Goal: Task Accomplishment & Management: Use online tool/utility

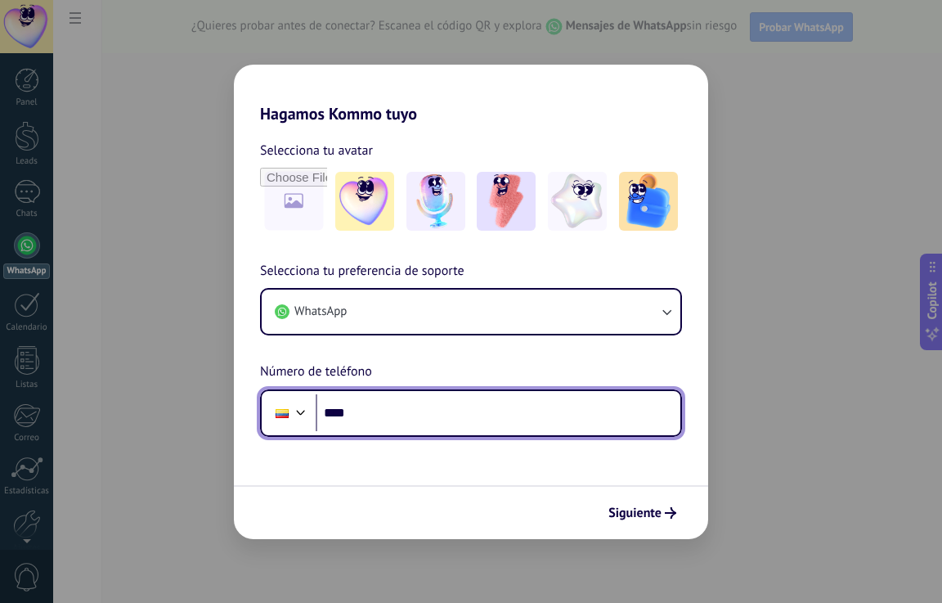
click at [373, 414] on input "****" at bounding box center [498, 413] width 365 height 38
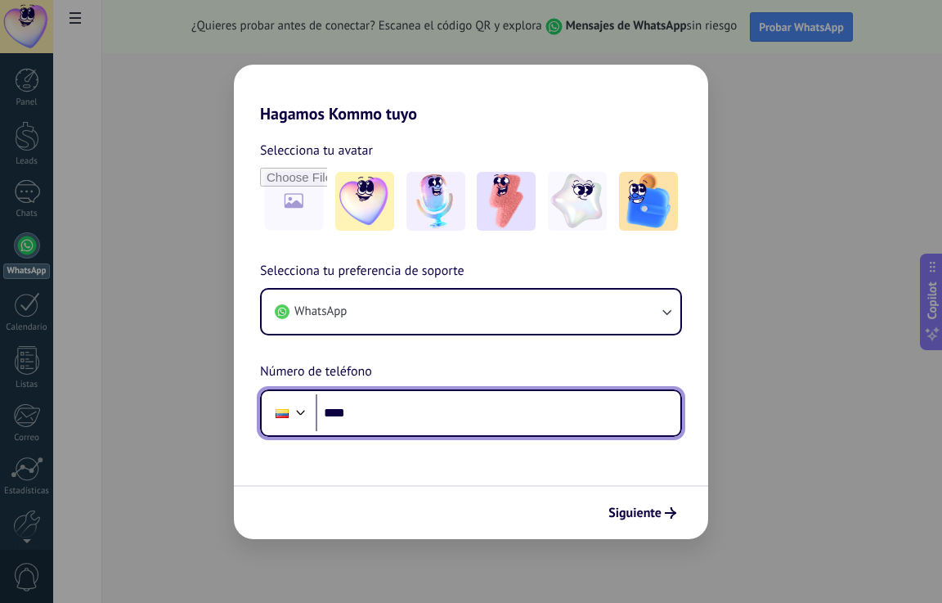
click at [373, 413] on input "****" at bounding box center [498, 413] width 365 height 38
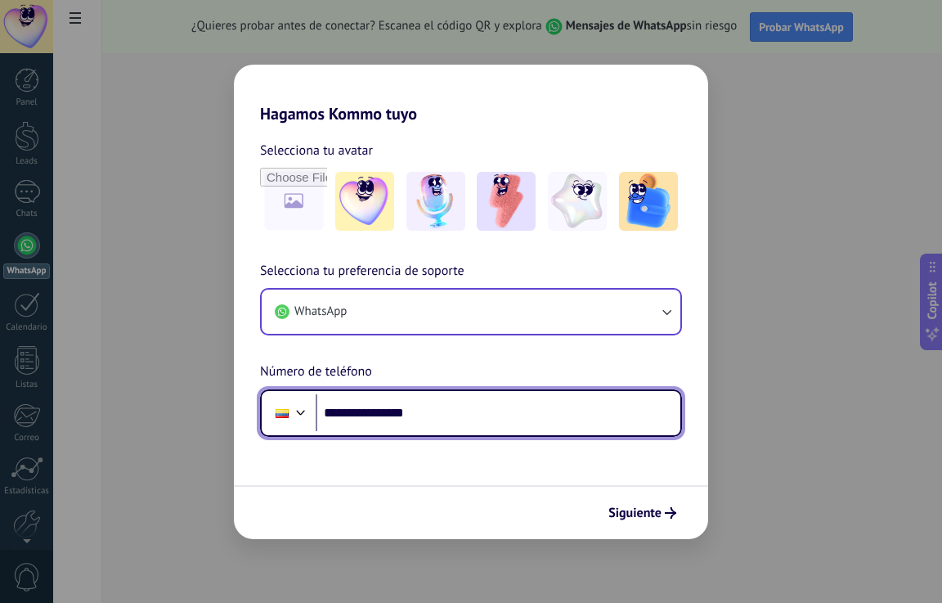
type input "**********"
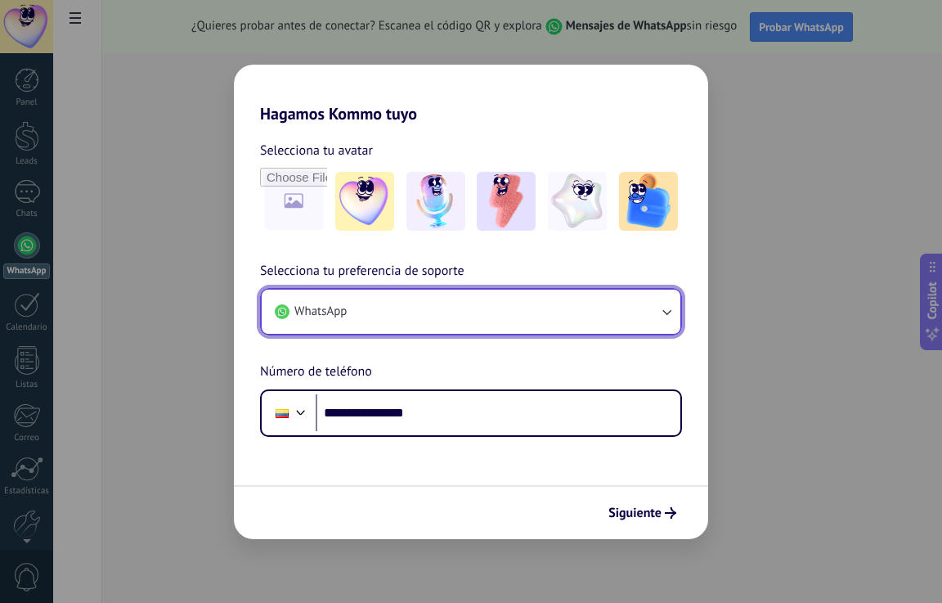
click at [436, 322] on button "WhatsApp" at bounding box center [471, 312] width 419 height 44
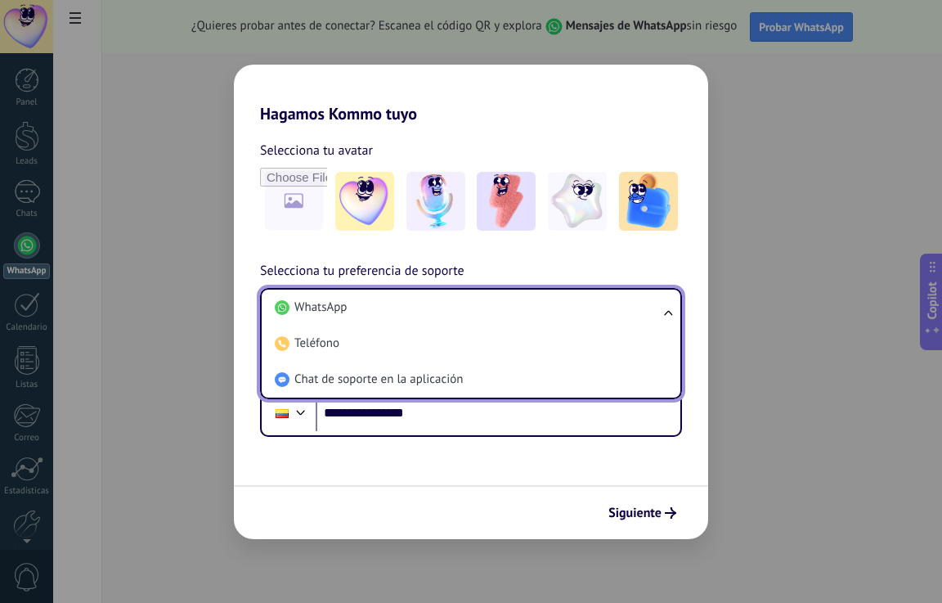
click at [436, 322] on li "WhatsApp" at bounding box center [467, 308] width 399 height 36
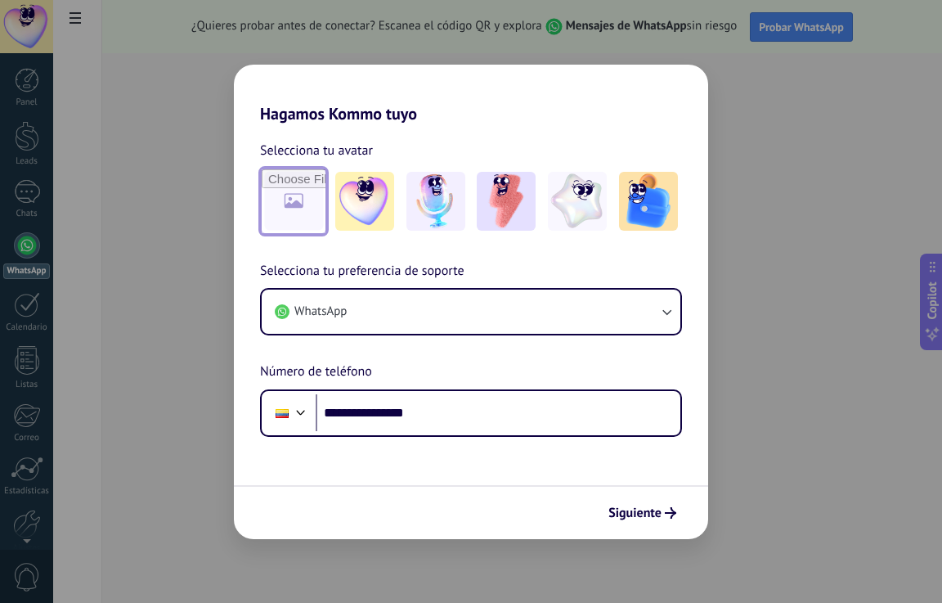
click at [301, 205] on input "file" at bounding box center [294, 201] width 64 height 64
type input "**********"
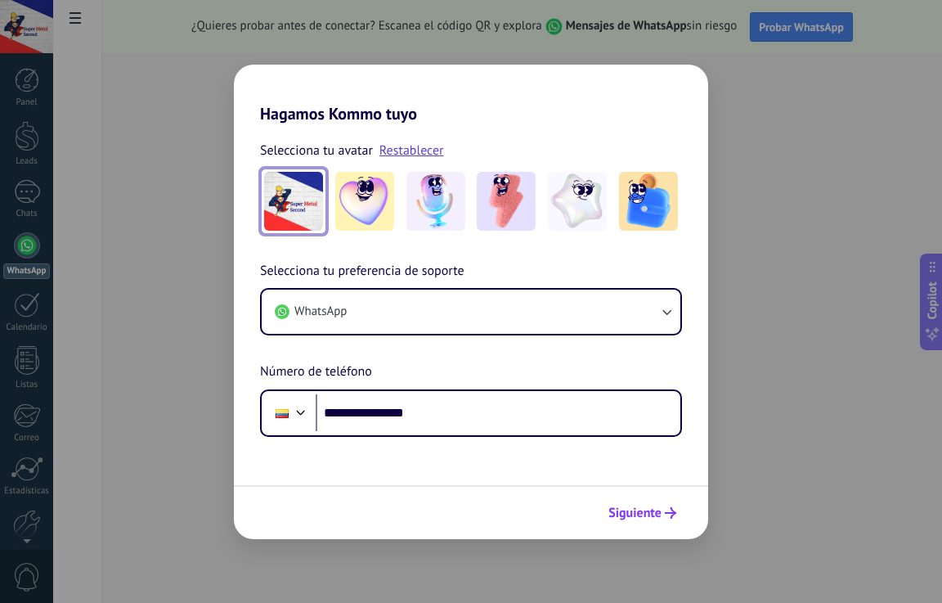
click at [632, 519] on span "Siguiente" at bounding box center [635, 512] width 53 height 11
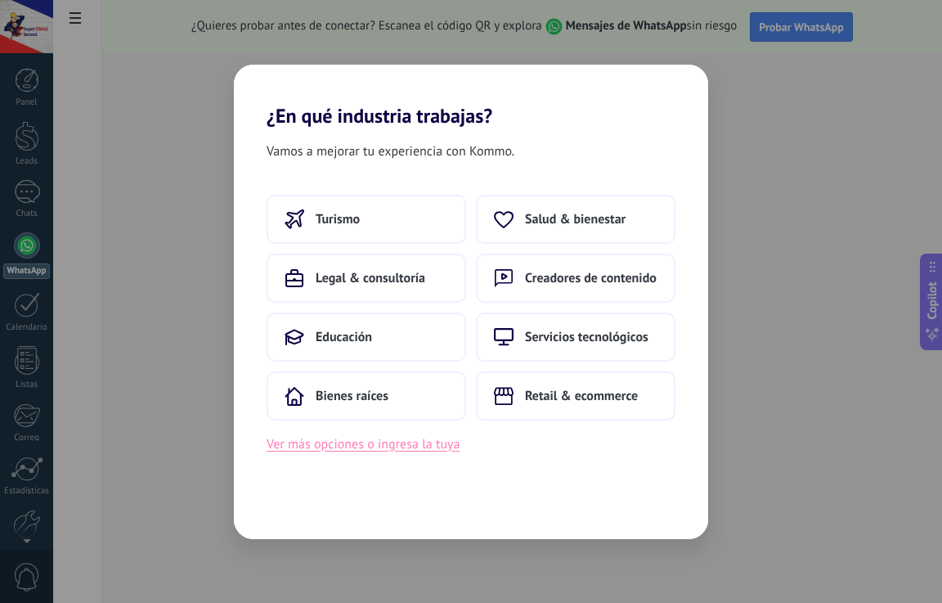
click at [396, 450] on button "Ver más opciones o ingresa la tuya" at bounding box center [363, 444] width 193 height 21
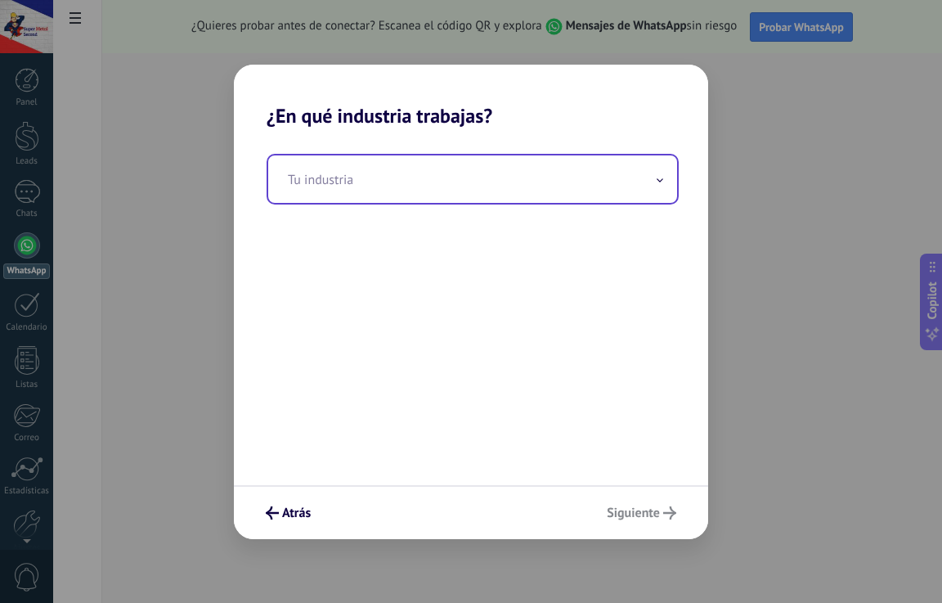
click at [341, 172] on input "text" at bounding box center [472, 178] width 409 height 47
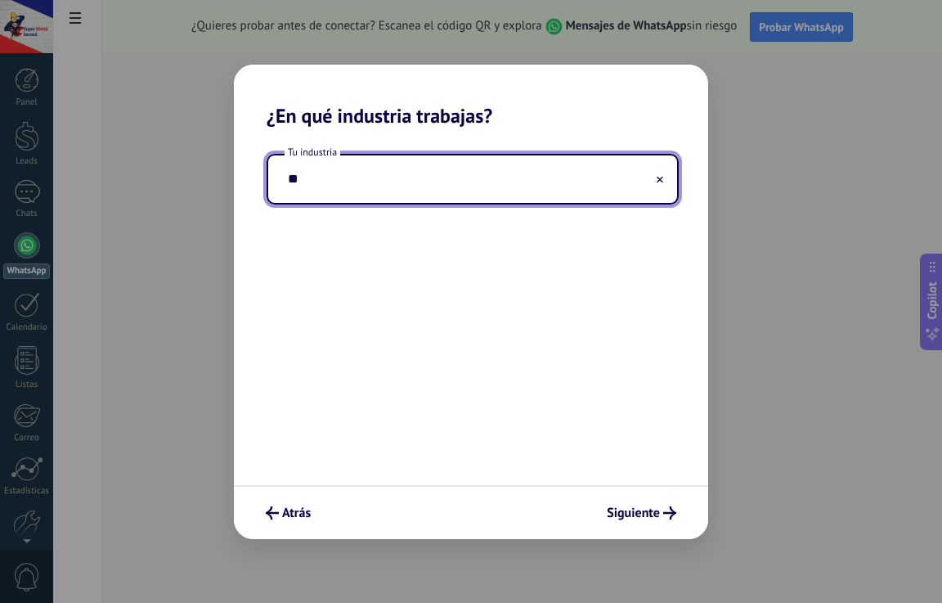
type input "*"
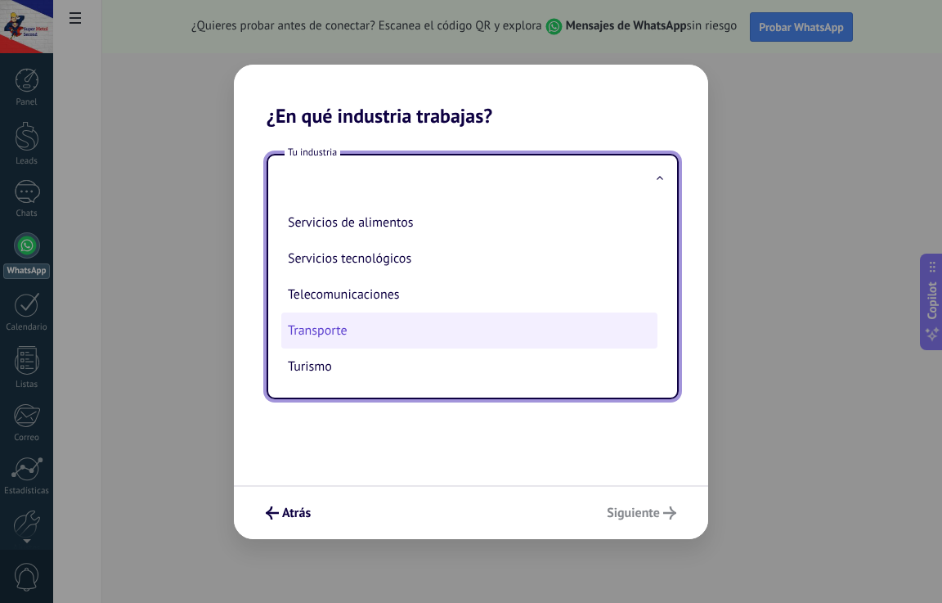
scroll to position [352, 0]
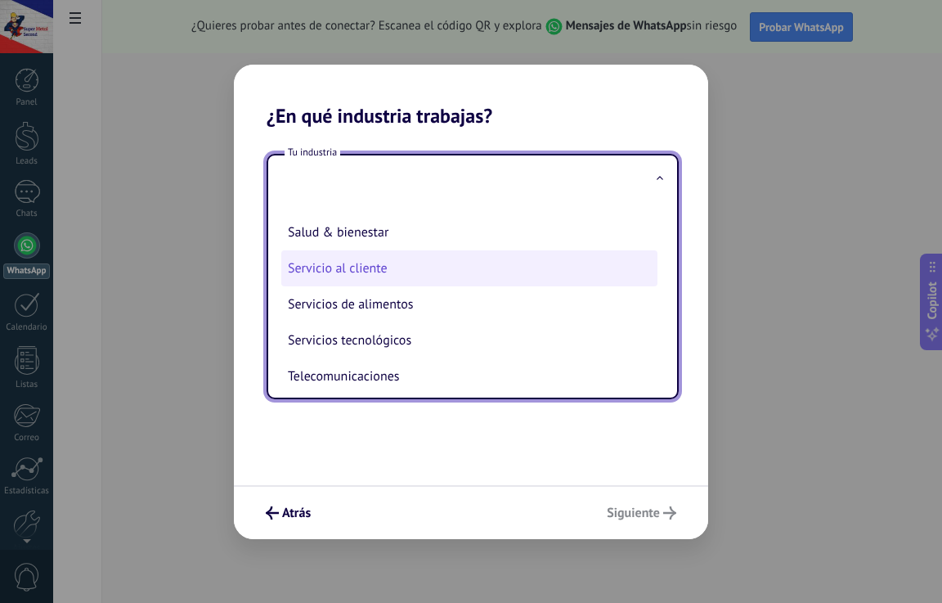
click at [376, 267] on li "Servicio al cliente" at bounding box center [469, 268] width 376 height 36
type input "**********"
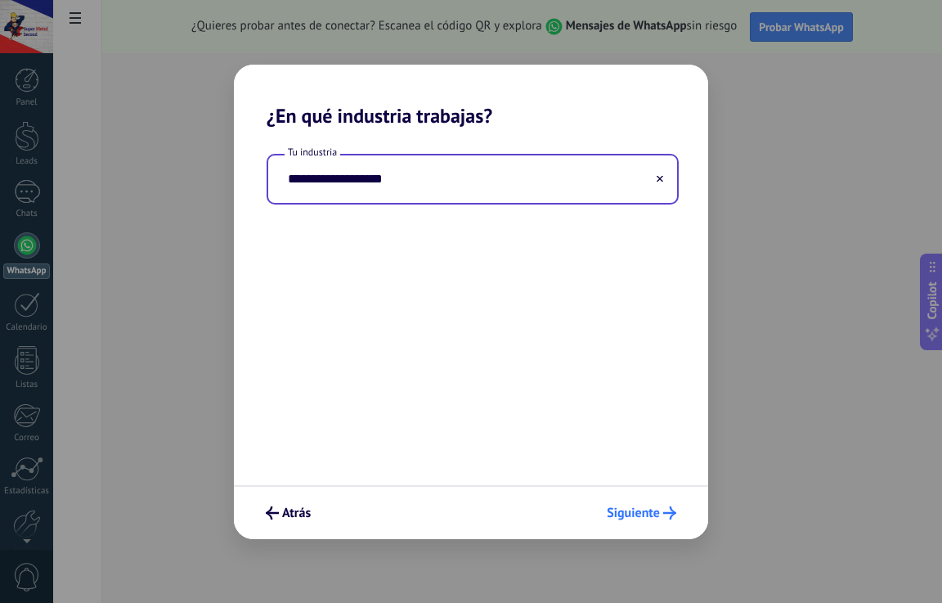
click at [653, 516] on span "Siguiente" at bounding box center [633, 512] width 53 height 11
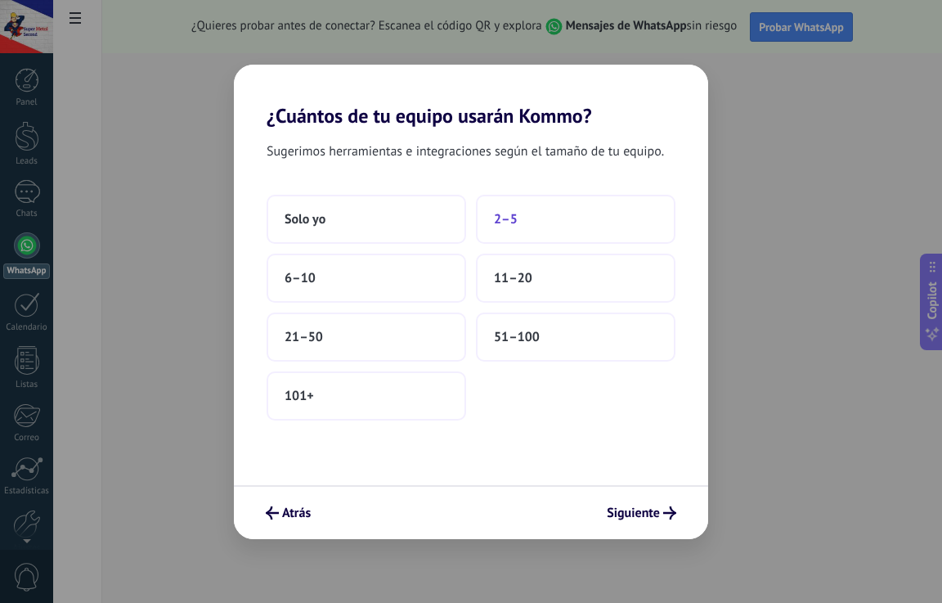
click at [507, 221] on span "2–5" at bounding box center [506, 219] width 24 height 16
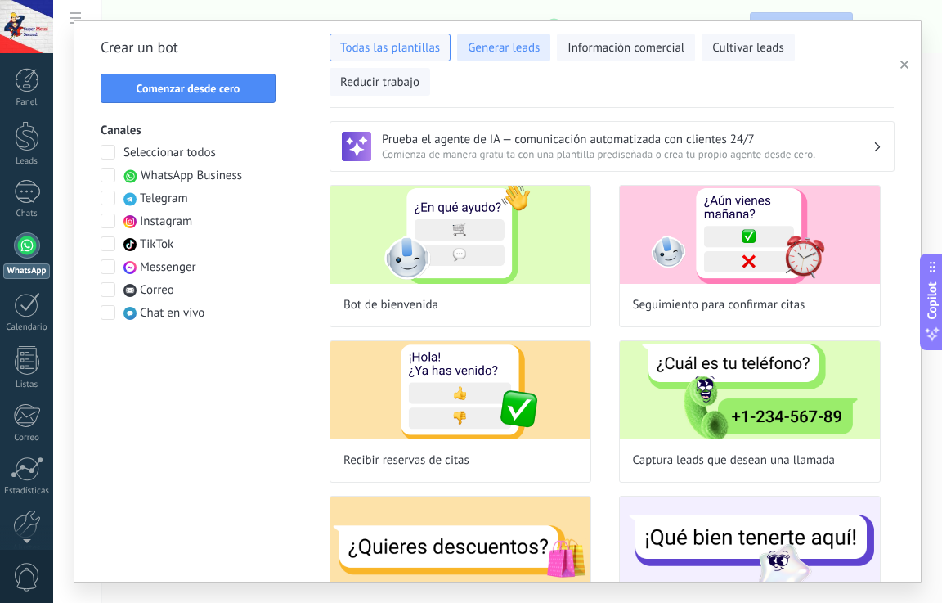
click at [504, 52] on span "Generar leads" at bounding box center [504, 48] width 72 height 16
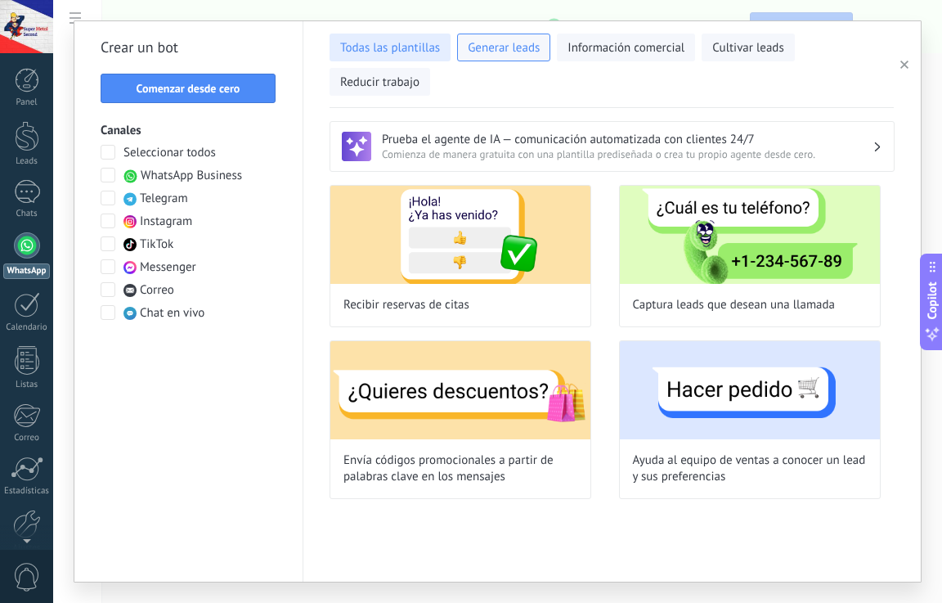
click at [393, 56] on span "Todas las plantillas" at bounding box center [390, 48] width 100 height 16
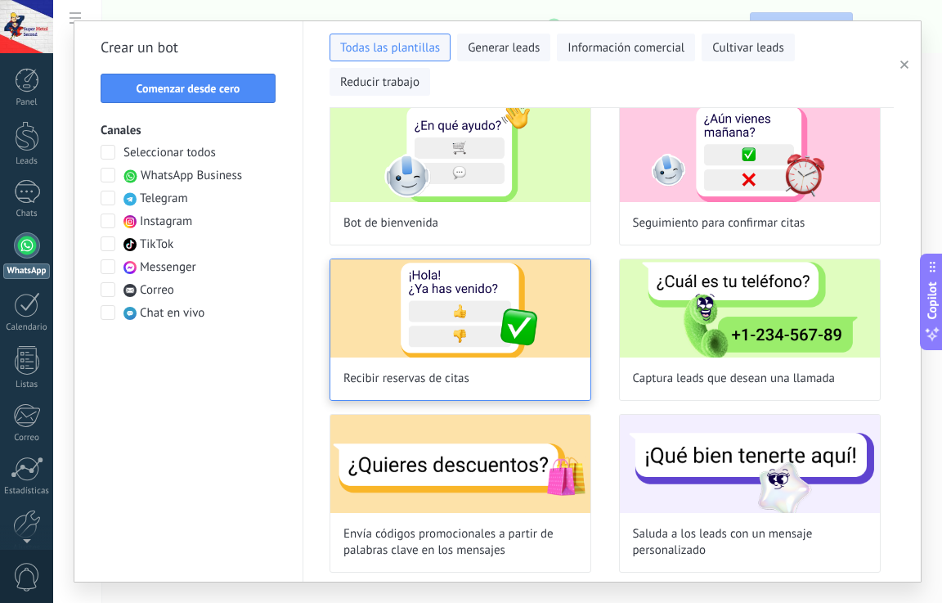
scroll to position [0, 0]
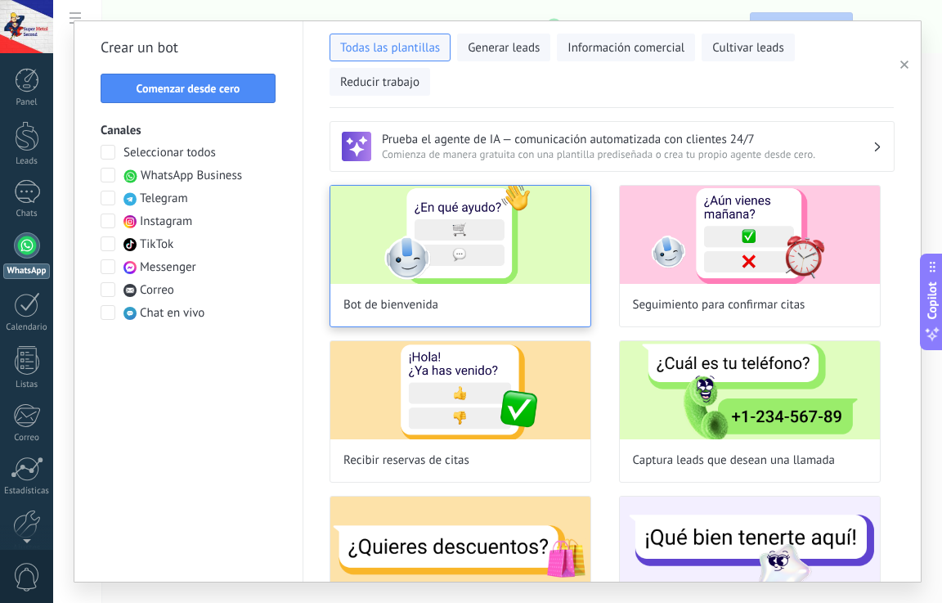
click at [497, 245] on img at bounding box center [461, 235] width 260 height 98
type input "**********"
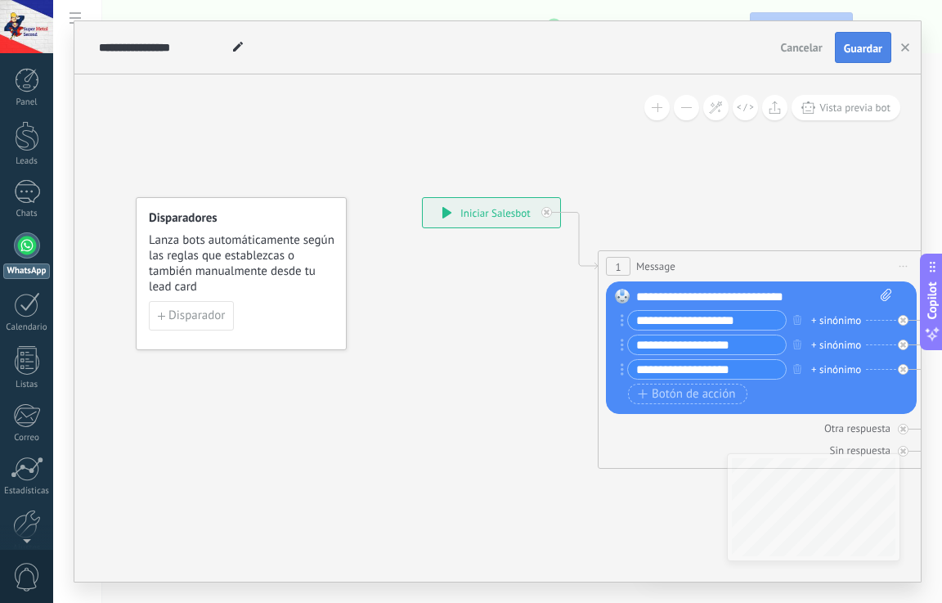
click at [862, 52] on span "Guardar" at bounding box center [863, 48] width 38 height 11
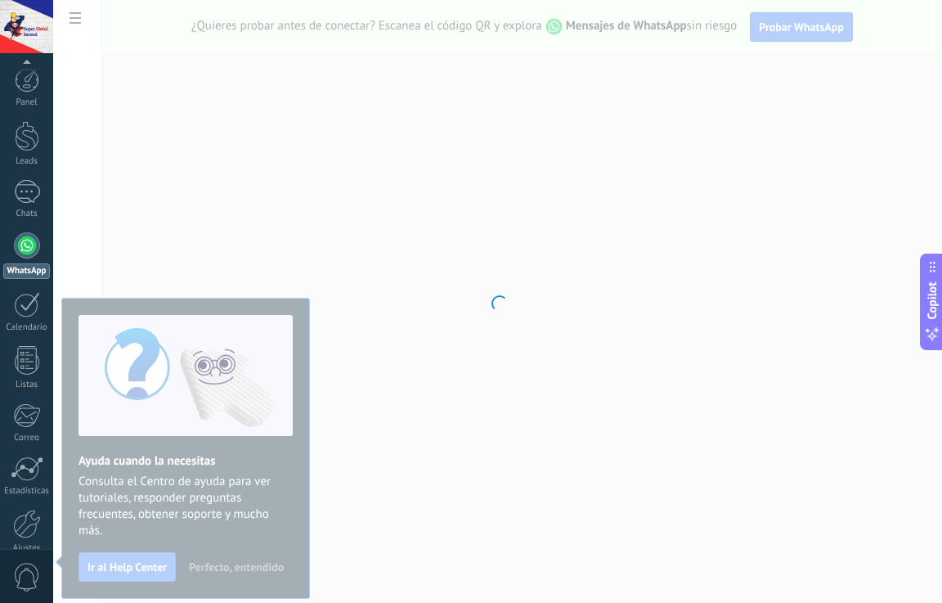
scroll to position [78, 0]
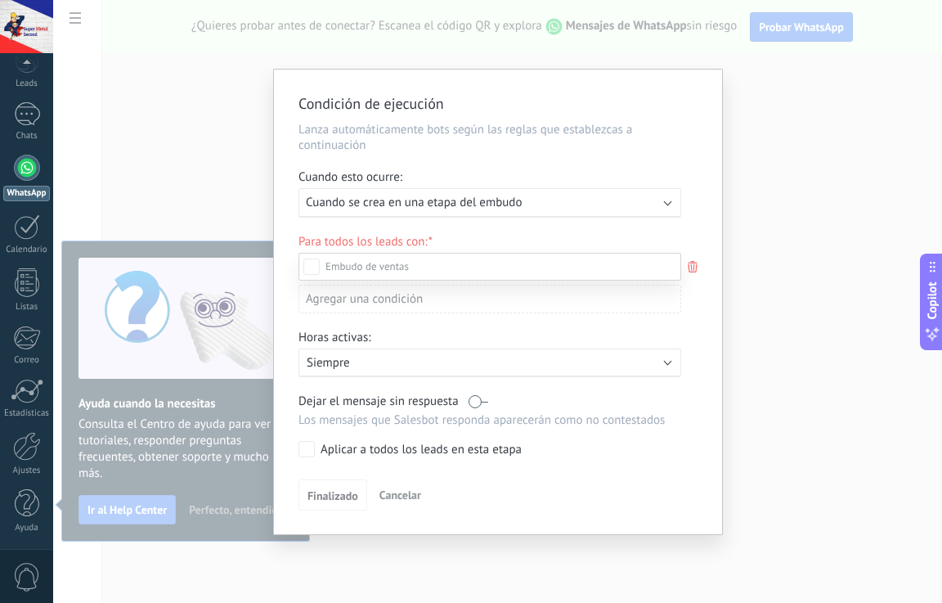
click at [410, 205] on div at bounding box center [497, 301] width 889 height 603
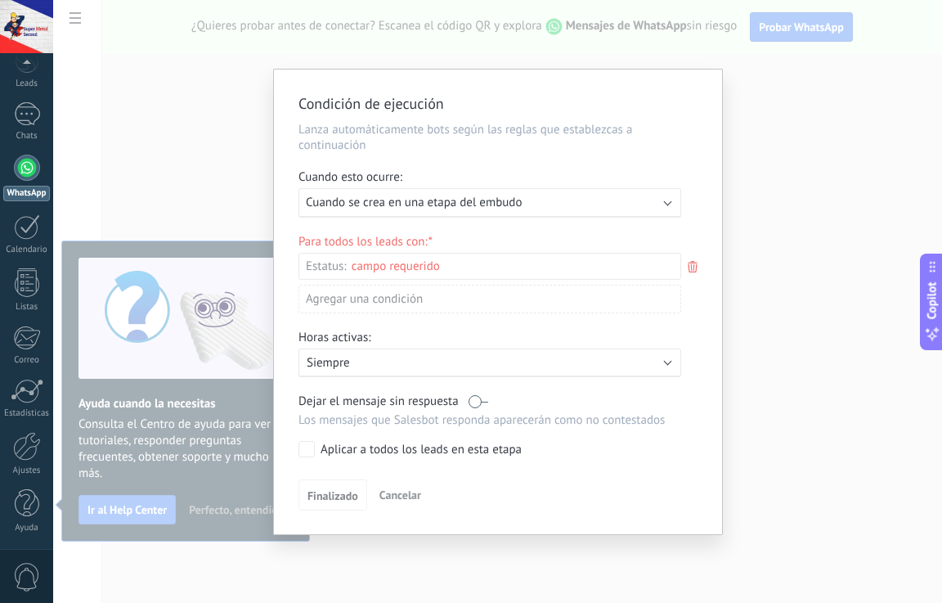
click at [410, 205] on span "Cuando se crea en una etapa del embudo" at bounding box center [414, 203] width 216 height 16
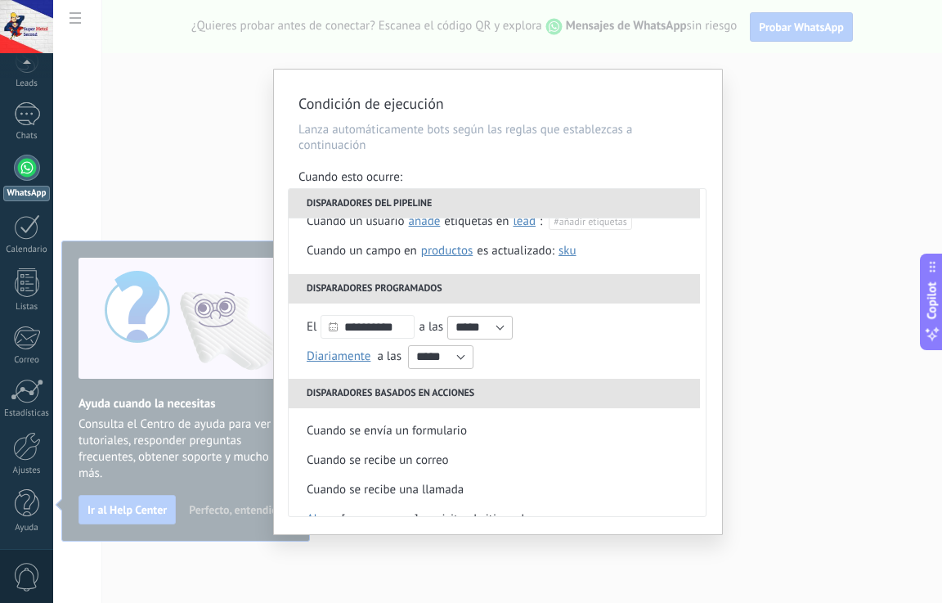
scroll to position [164, 0]
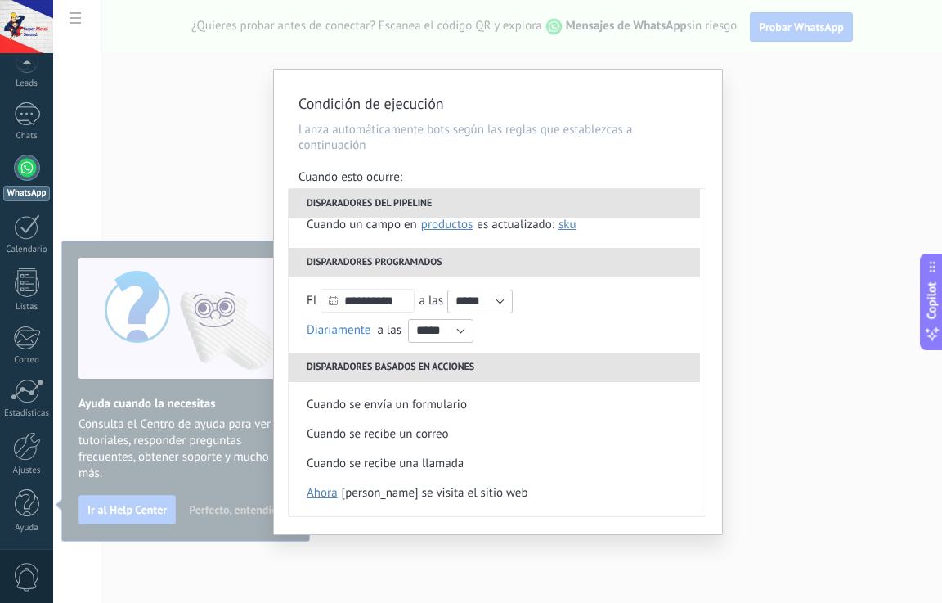
click at [911, 308] on div "**********" at bounding box center [497, 301] width 889 height 603
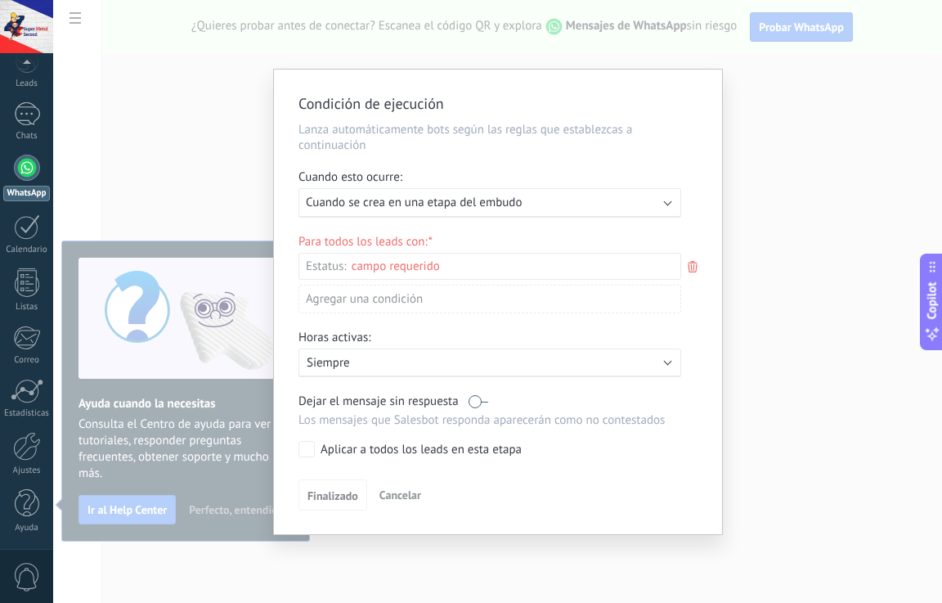
click at [0, 0] on div "Incoming leads Contacto inicial Negociación Debate contractual Discusión de con…" at bounding box center [0, 0] width 0 height 0
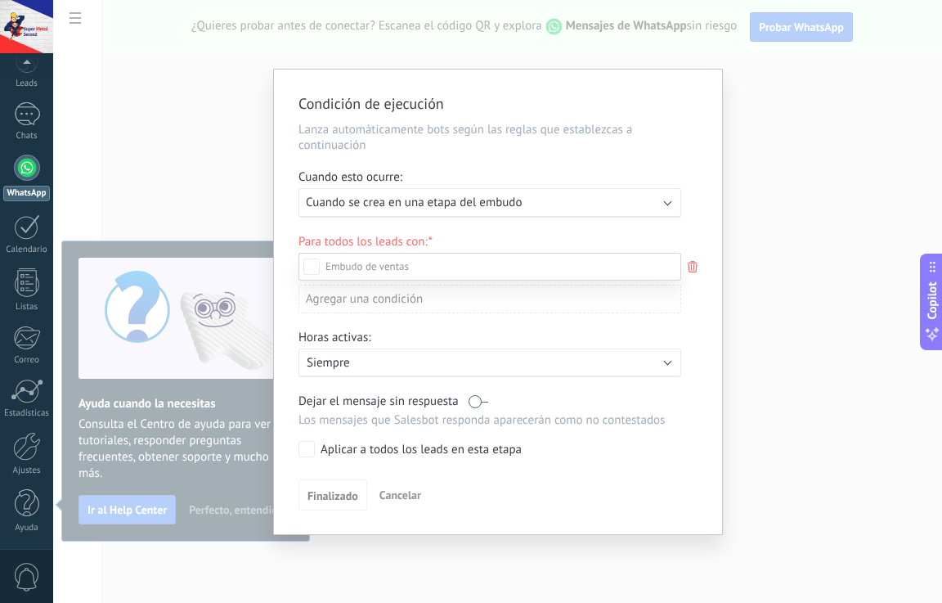
scroll to position [0, 0]
click at [380, 271] on span at bounding box center [367, 266] width 83 height 14
click at [737, 347] on div at bounding box center [497, 301] width 889 height 603
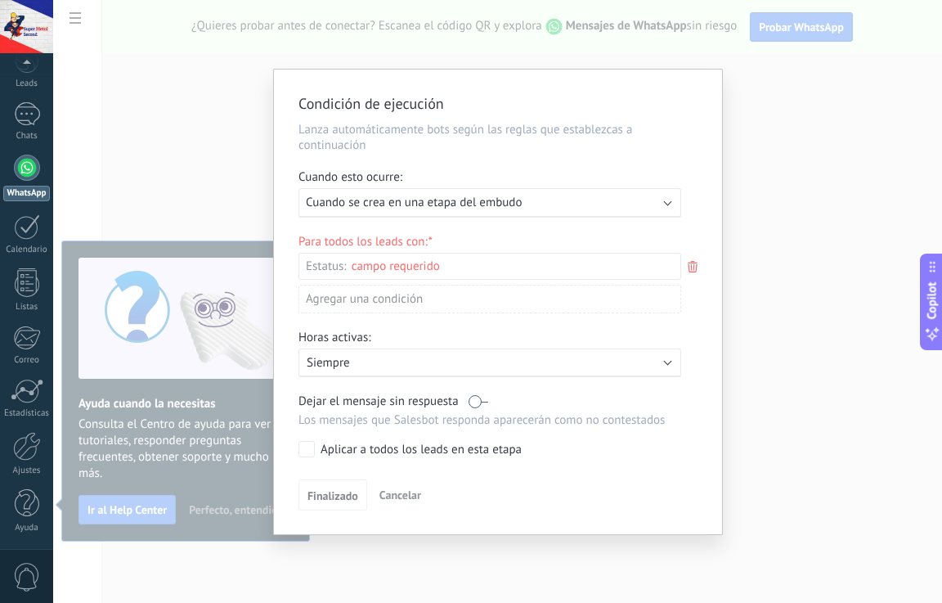
click at [701, 353] on div "Condición de ejecución Lanza automáticamente bots según las reglas que establez…" at bounding box center [498, 302] width 448 height 465
click at [0, 0] on div "Incoming leads Contacto inicial Negociación Debate contractual Discusión de con…" at bounding box center [0, 0] width 0 height 0
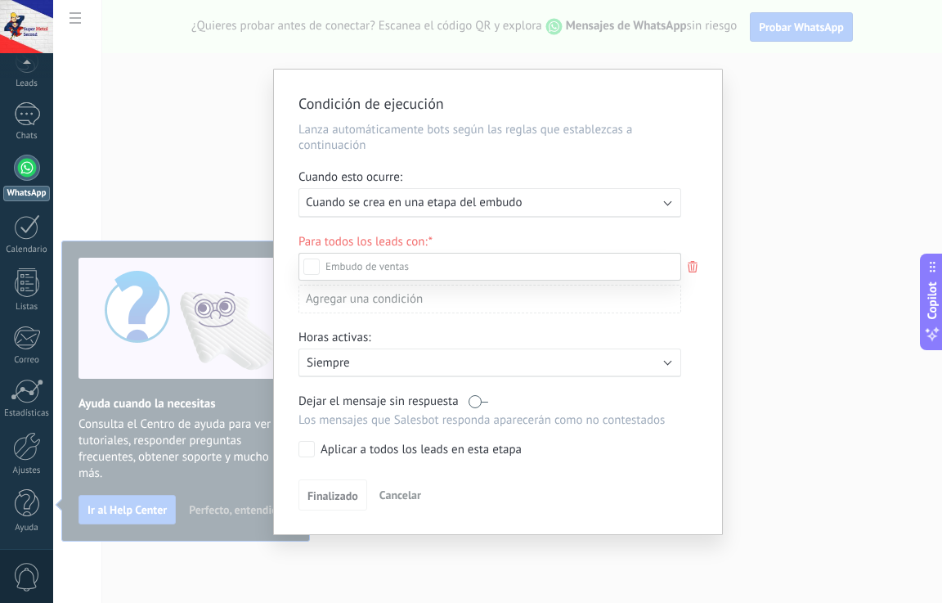
click at [0, 0] on div "Contacto inicial" at bounding box center [0, 0] width 0 height 0
click at [693, 388] on div at bounding box center [497, 301] width 889 height 603
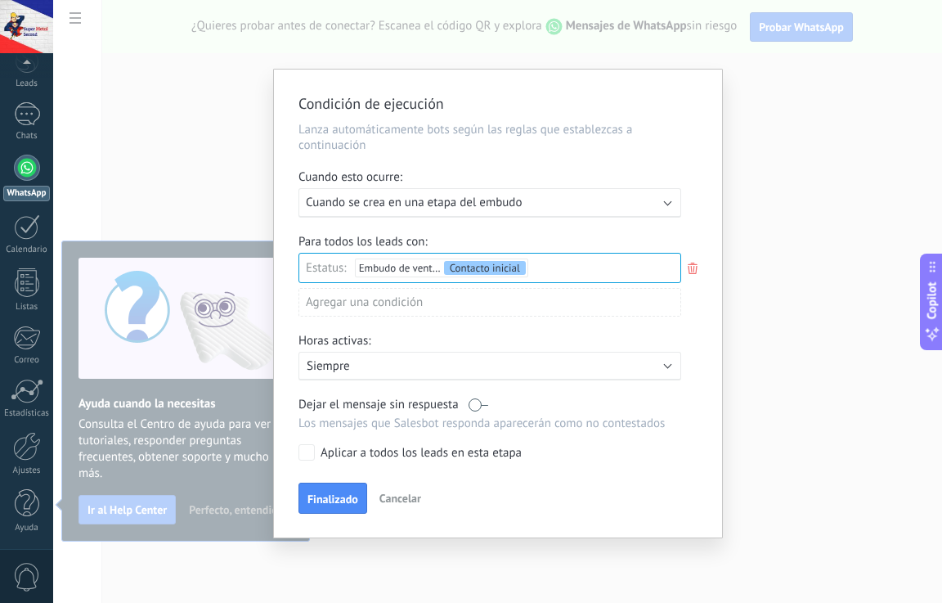
click at [0, 0] on div "Incoming leads Contacto inicial Negociación Debate contractual Discusión de con…" at bounding box center [0, 0] width 0 height 0
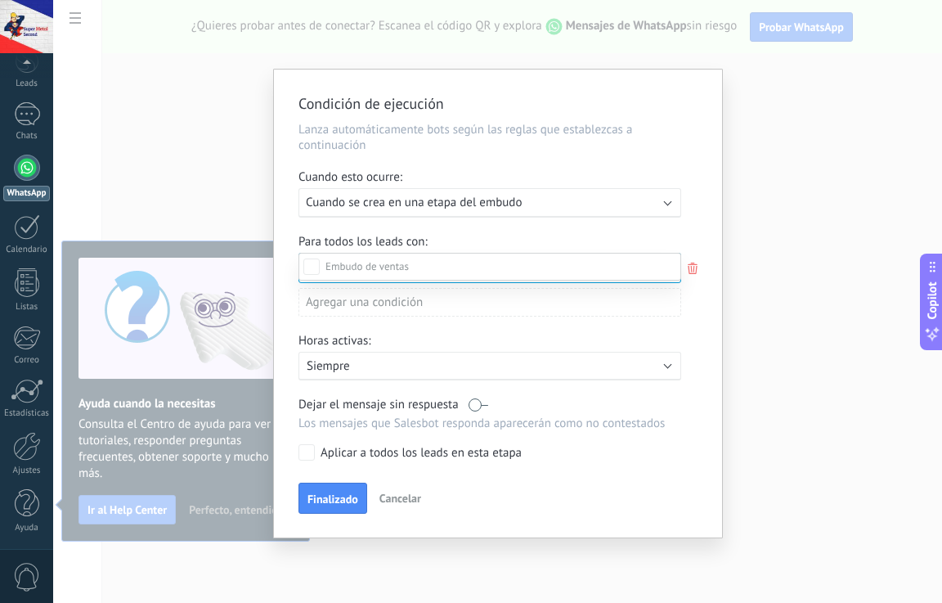
click at [698, 330] on div at bounding box center [497, 301] width 889 height 603
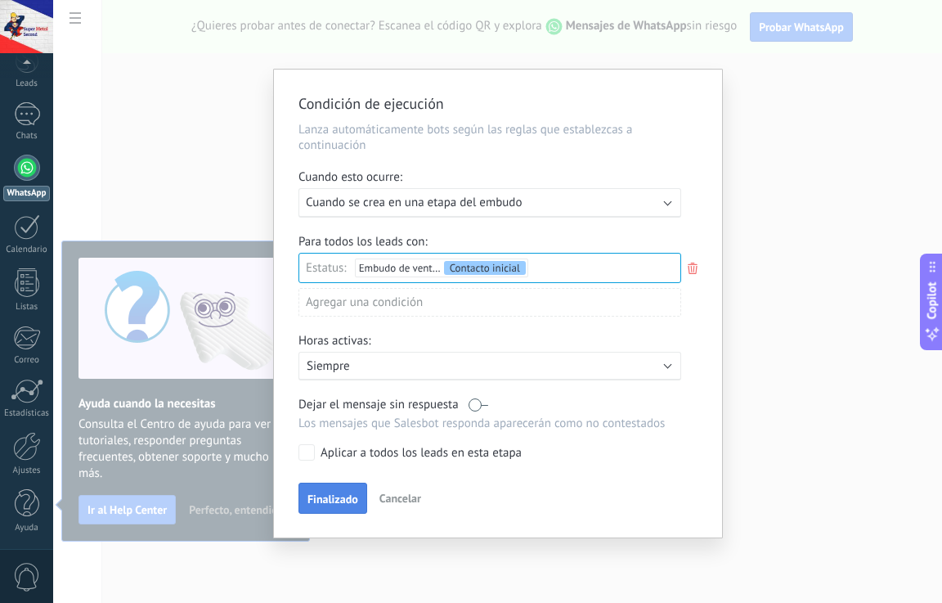
click at [352, 488] on button "Finalizado" at bounding box center [333, 498] width 69 height 31
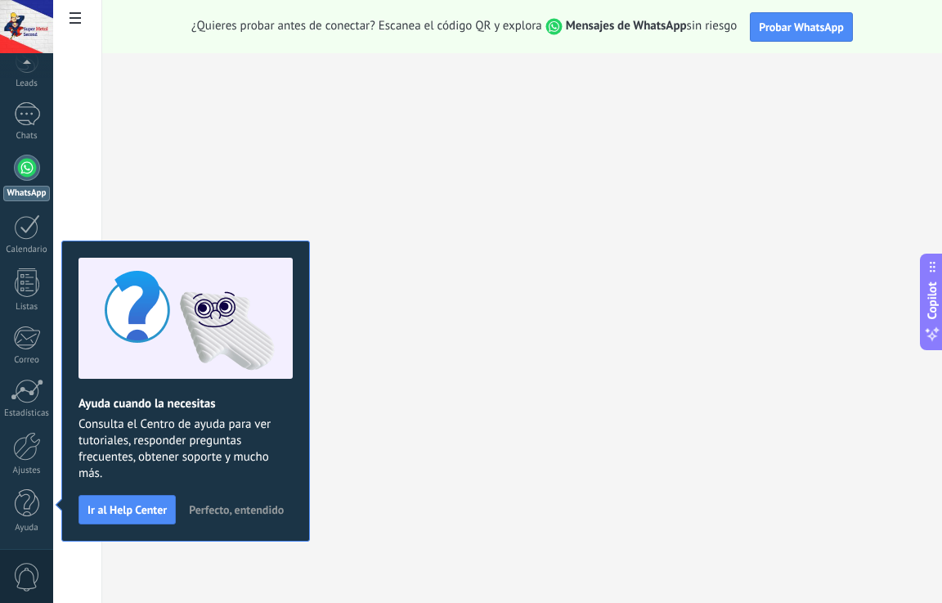
click at [252, 508] on span "Perfecto, entendido" at bounding box center [236, 509] width 95 height 11
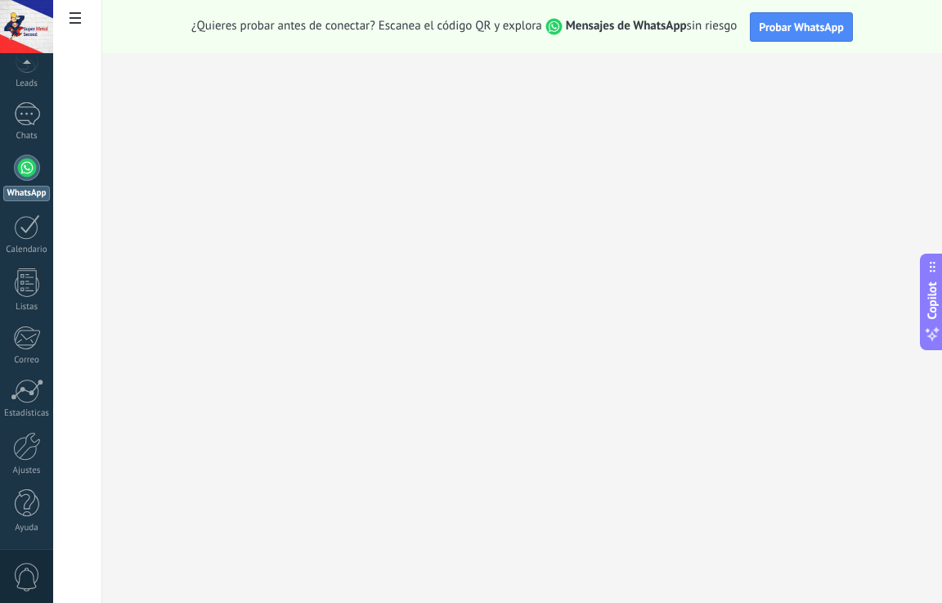
click at [15, 174] on link "WhatsApp" at bounding box center [26, 178] width 53 height 47
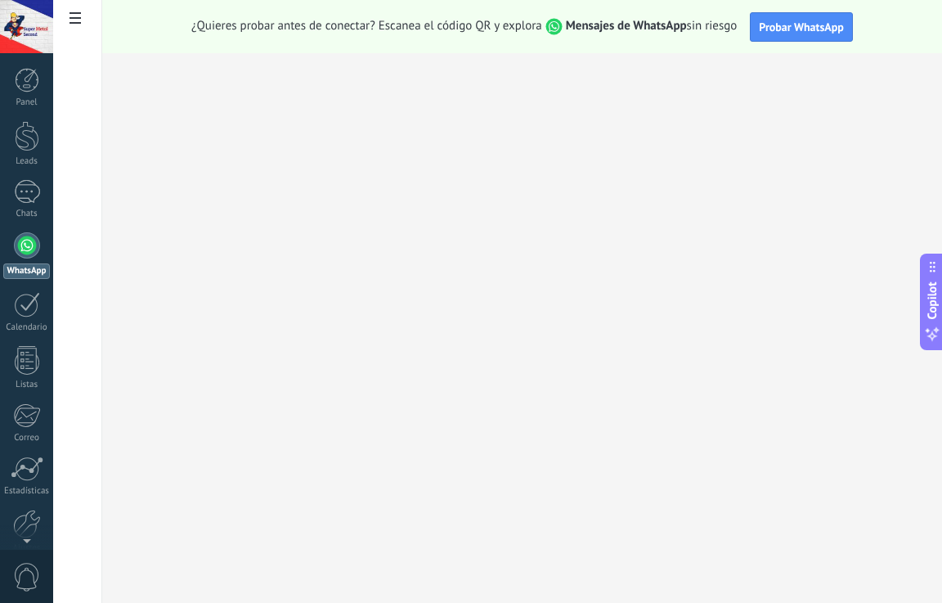
click at [21, 261] on link "WhatsApp" at bounding box center [26, 255] width 53 height 47
click at [806, 29] on span "Probar WhatsApp" at bounding box center [801, 27] width 85 height 15
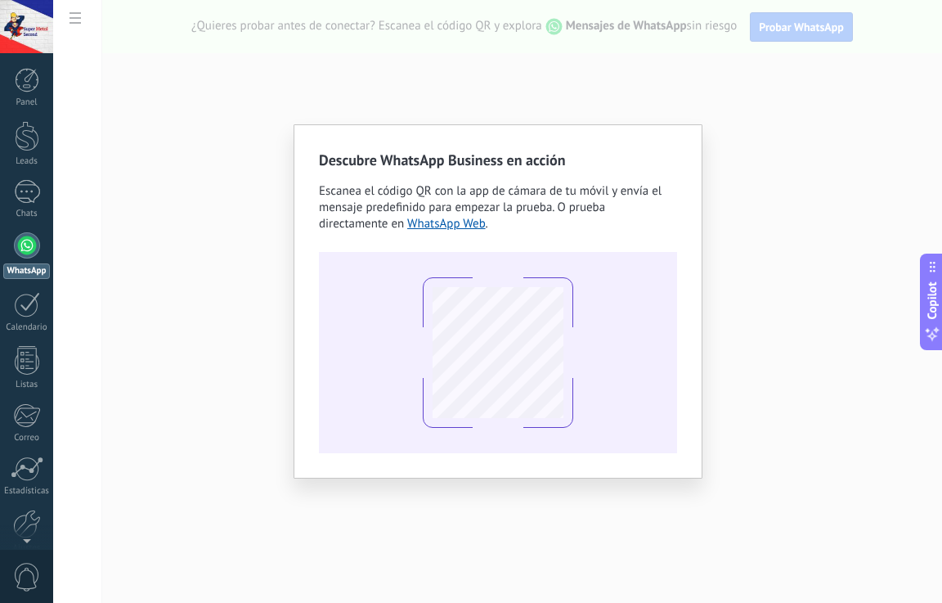
click at [241, 139] on div "Descubre WhatsApp Business en acción Escanea el código QR con la app [PERSON_NA…" at bounding box center [497, 301] width 889 height 603
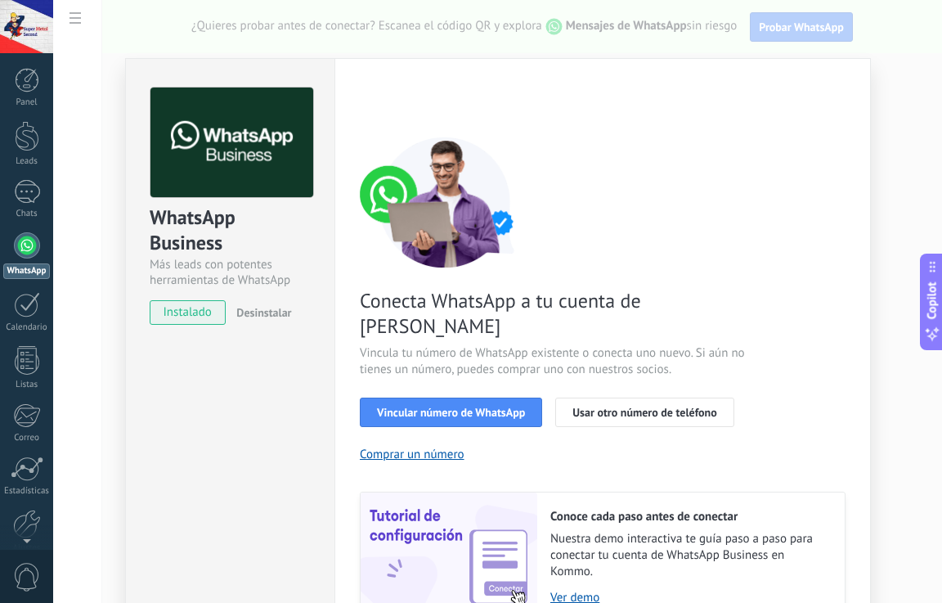
scroll to position [67, 0]
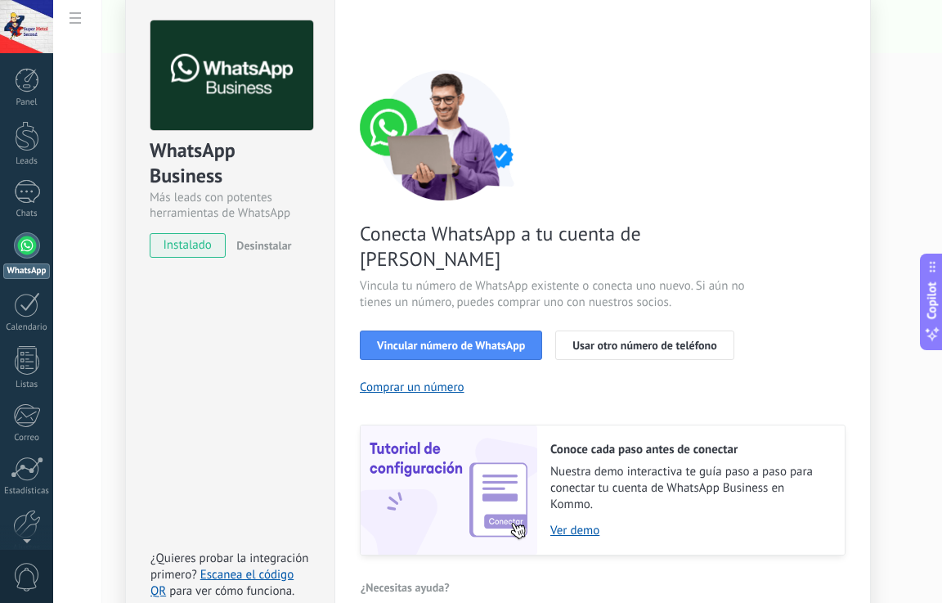
drag, startPoint x: 479, startPoint y: 328, endPoint x: 491, endPoint y: 365, distance: 38.8
click at [491, 365] on div "Conecta WhatsApp a tu cuenta de Kommo Vincula tu número de WhatsApp existente o…" at bounding box center [603, 313] width 486 height 486
click at [484, 340] on span "Vincular número de WhatsApp" at bounding box center [451, 345] width 148 height 11
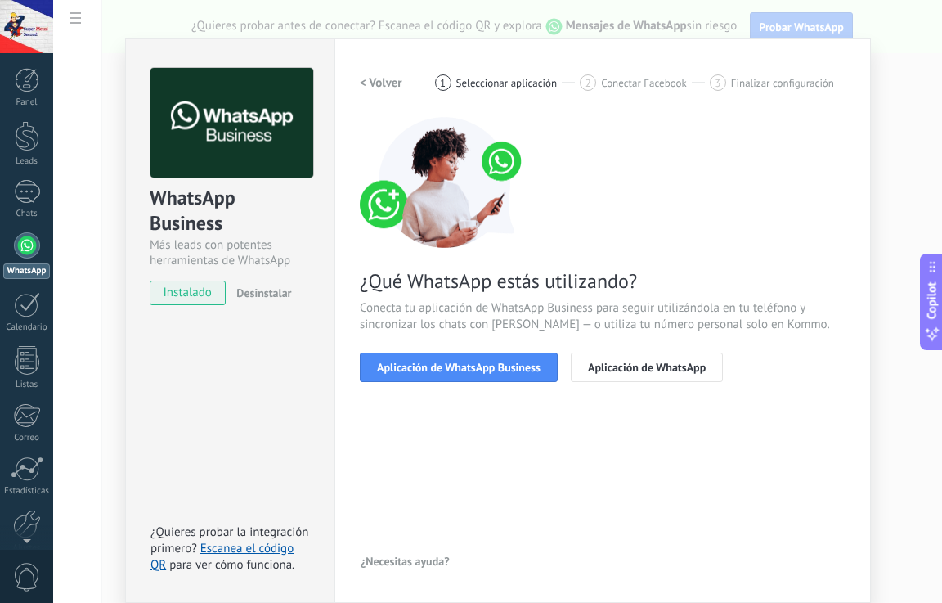
scroll to position [20, 0]
click at [445, 365] on span "Aplicación de WhatsApp Business" at bounding box center [459, 367] width 164 height 11
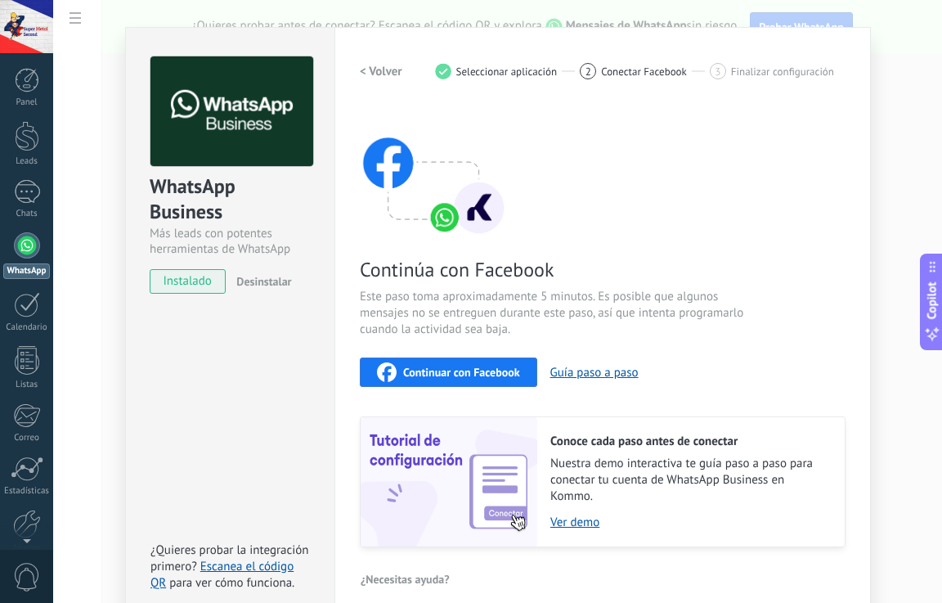
scroll to position [48, 0]
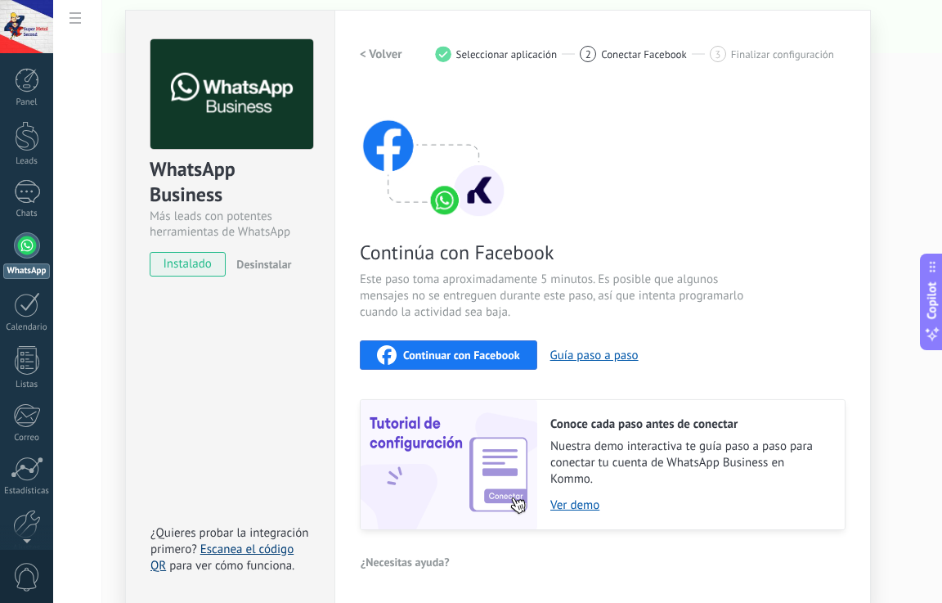
click at [245, 546] on link "Escanea el código QR" at bounding box center [222, 558] width 143 height 32
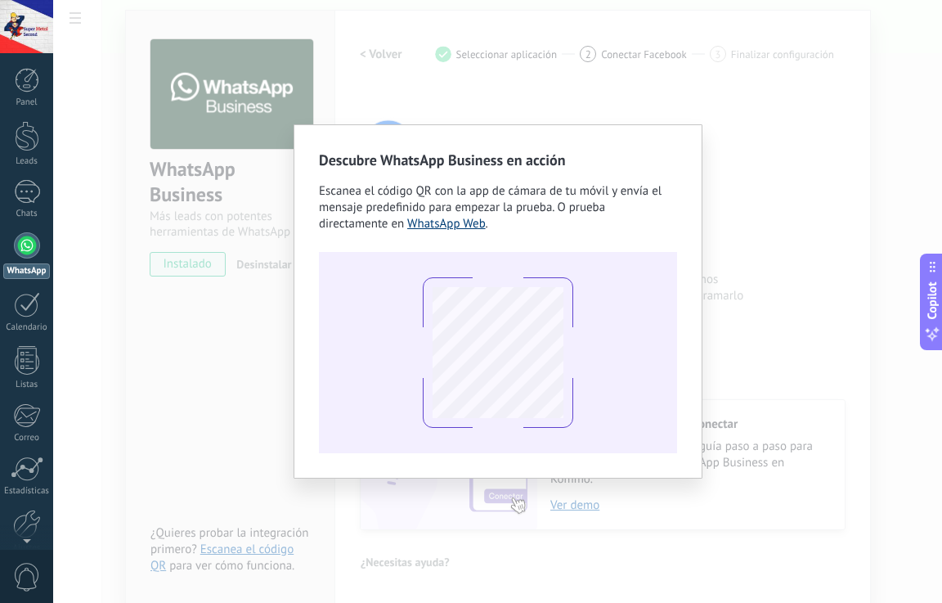
click at [458, 222] on link "WhatsApp Web" at bounding box center [446, 224] width 79 height 16
click at [252, 172] on div "Descubre WhatsApp Business en acción Escanea el código QR con la app [PERSON_NA…" at bounding box center [497, 301] width 889 height 603
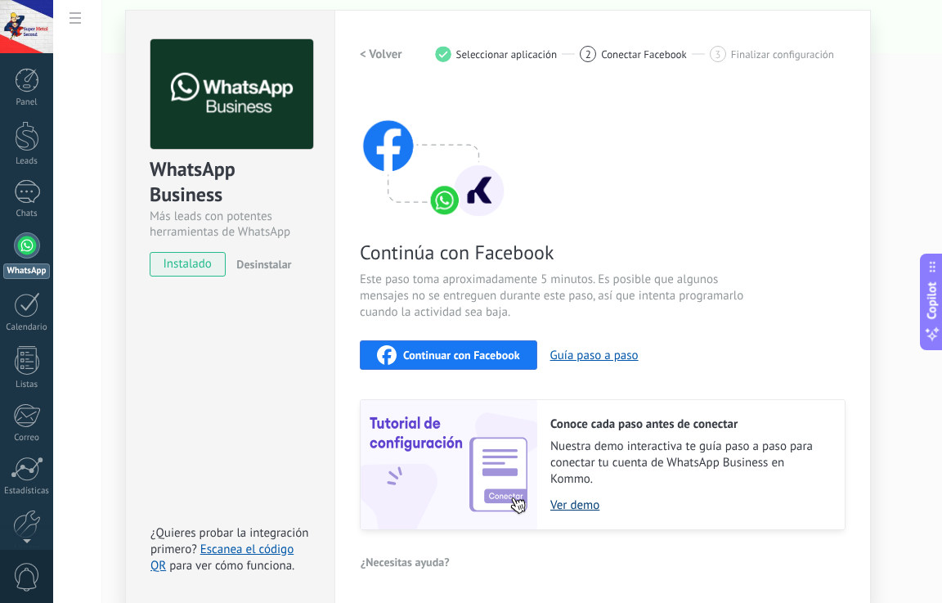
click at [585, 506] on link "Ver demo" at bounding box center [690, 505] width 278 height 16
click at [494, 356] on span "Continuar con Facebook" at bounding box center [461, 354] width 117 height 11
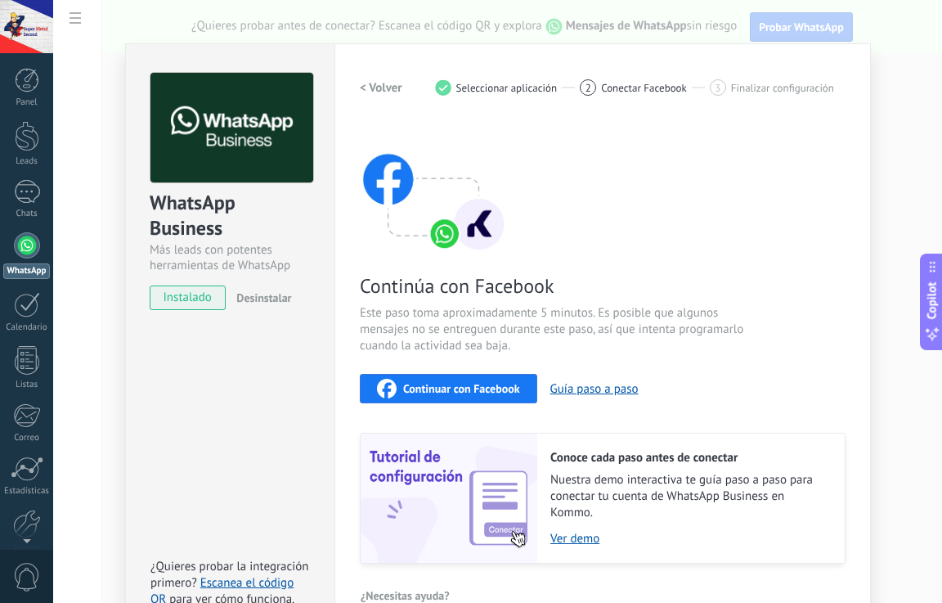
scroll to position [0, 0]
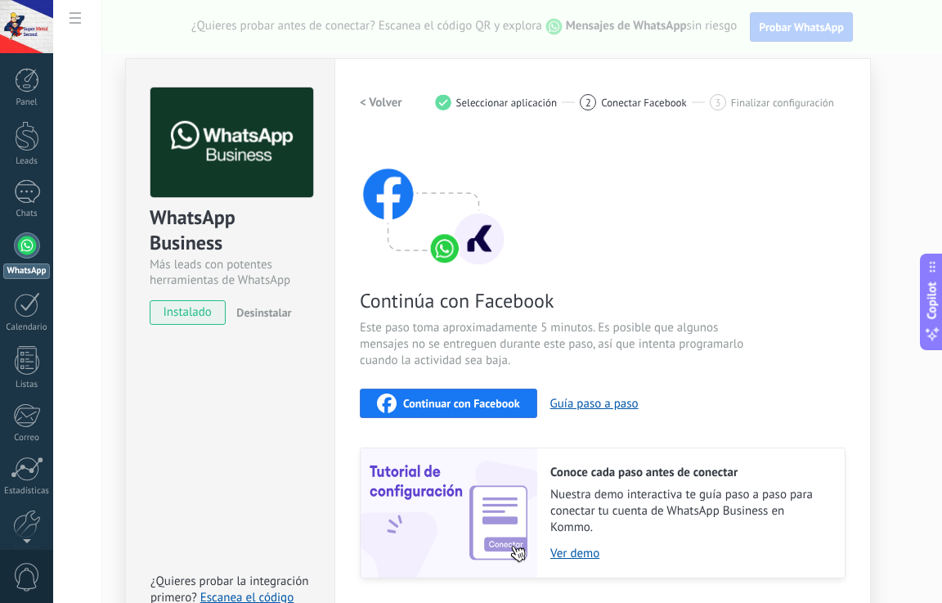
click at [641, 101] on span "Conectar Facebook" at bounding box center [644, 103] width 86 height 12
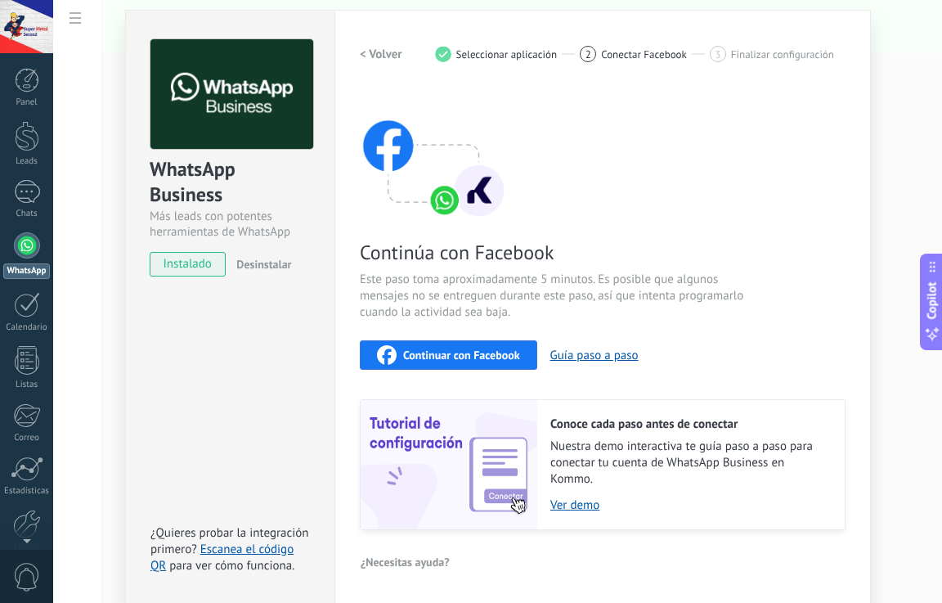
click at [199, 257] on span "instalado" at bounding box center [188, 264] width 74 height 25
click at [249, 264] on span "Desinstalar" at bounding box center [263, 264] width 55 height 15
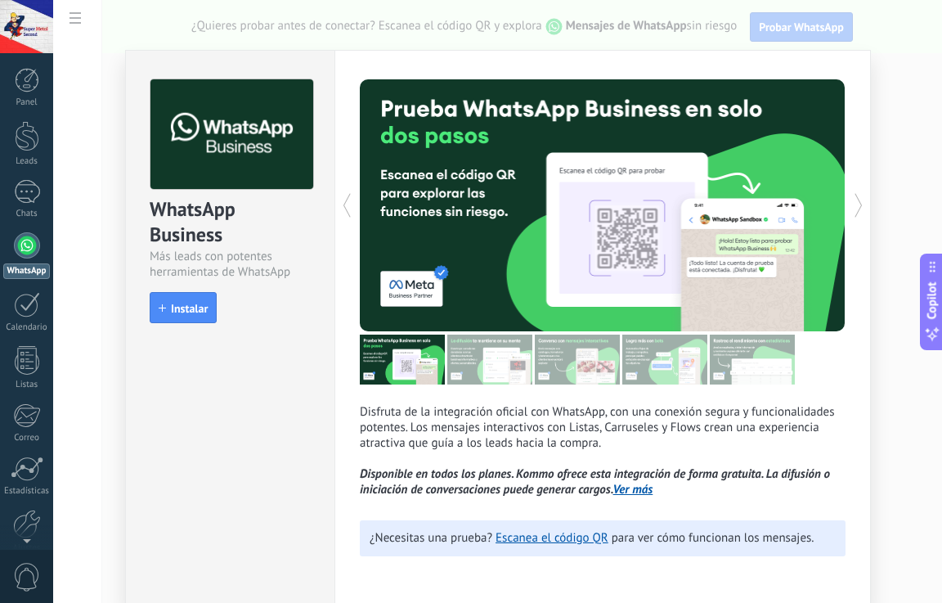
scroll to position [5, 0]
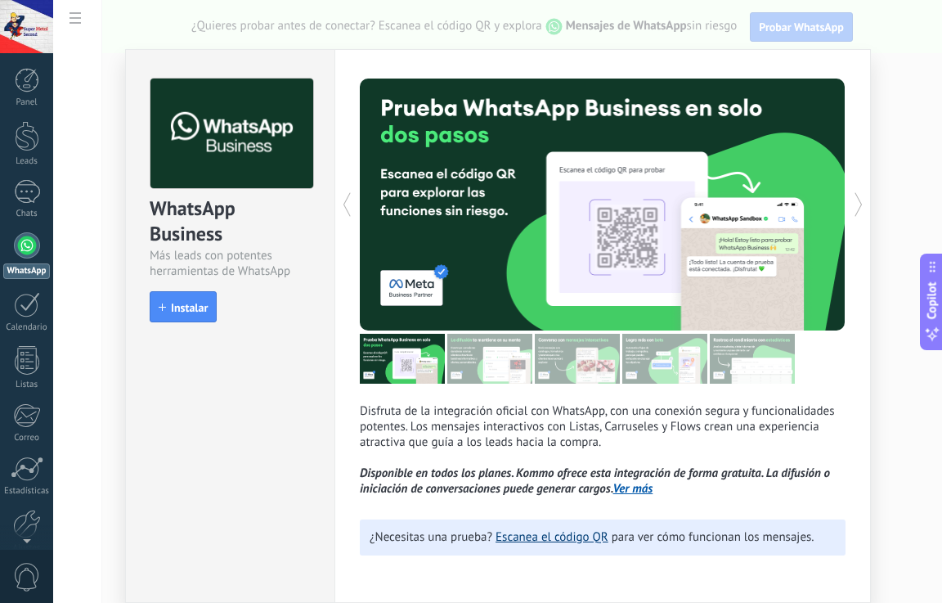
click at [560, 536] on link "Escanea el código QR" at bounding box center [552, 537] width 113 height 16
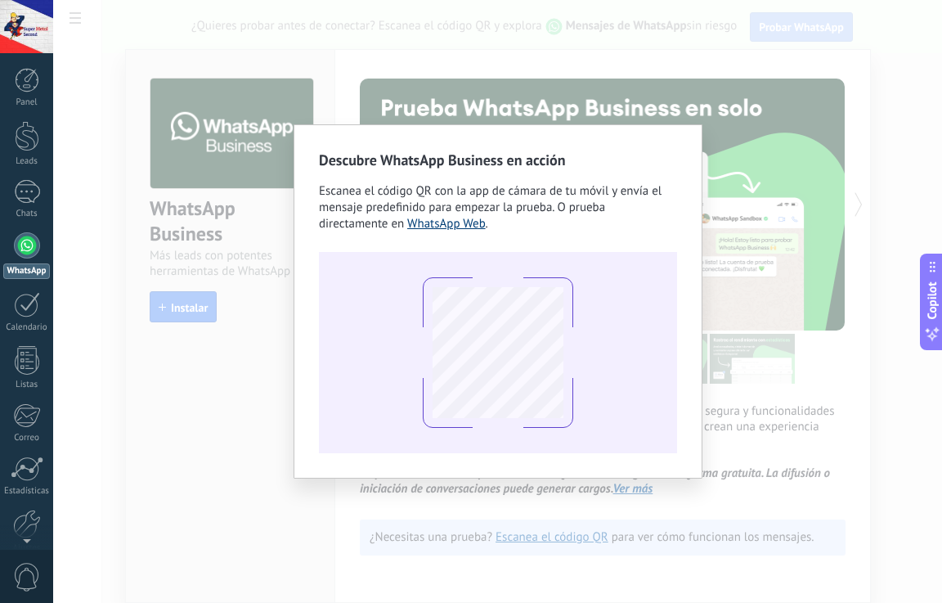
click at [448, 226] on link "WhatsApp Web" at bounding box center [446, 224] width 79 height 16
click at [737, 143] on div "Descubre WhatsApp Business en acción Escanea el código QR con la app [PERSON_NA…" at bounding box center [497, 301] width 889 height 603
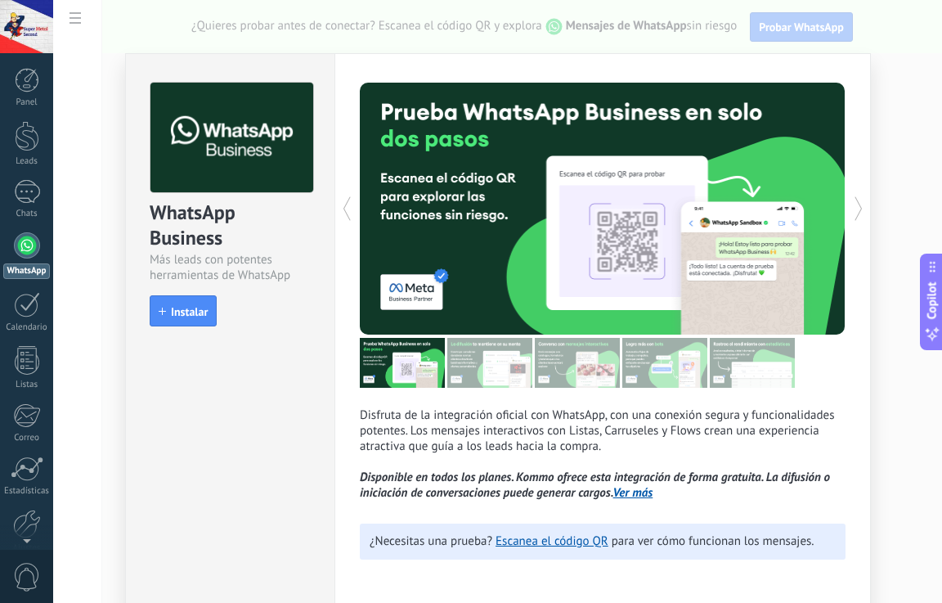
scroll to position [0, 0]
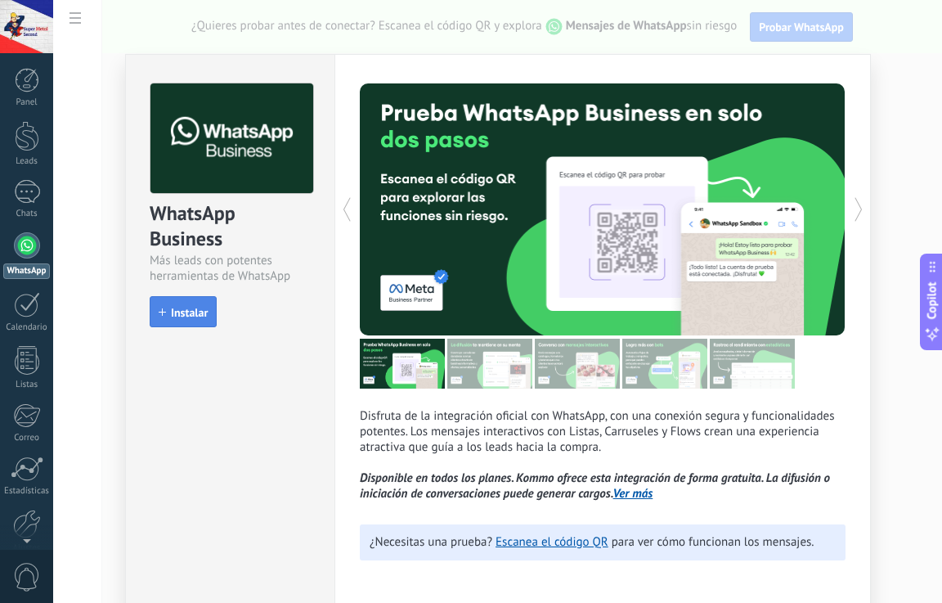
click at [185, 320] on button "Instalar" at bounding box center [183, 311] width 67 height 31
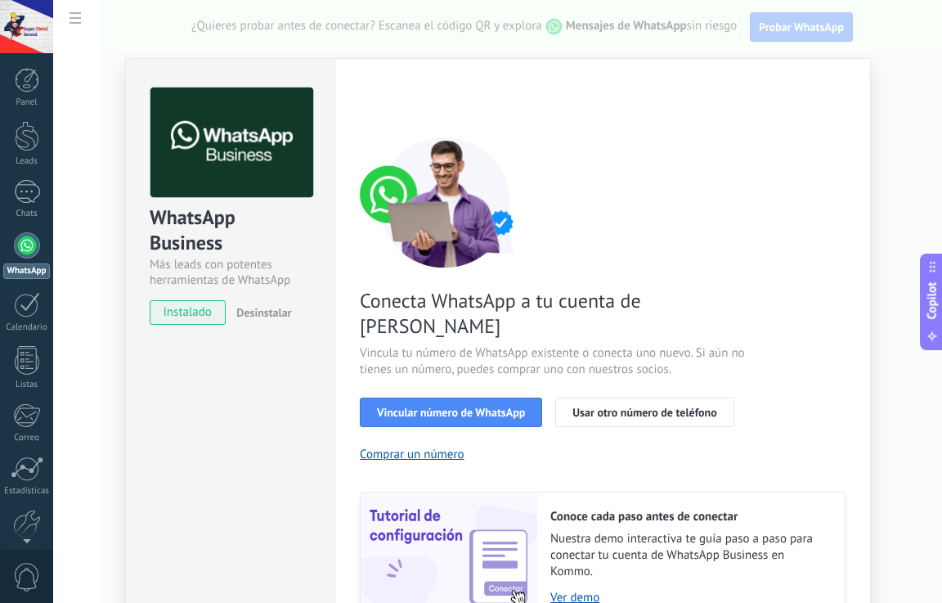
scroll to position [67, 0]
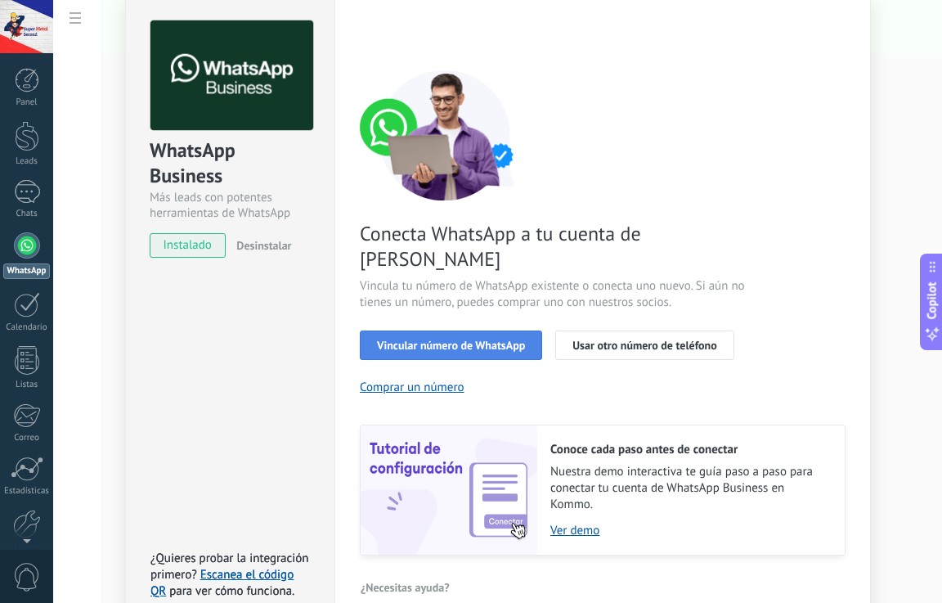
click at [451, 340] on span "Vincular número de WhatsApp" at bounding box center [451, 345] width 148 height 11
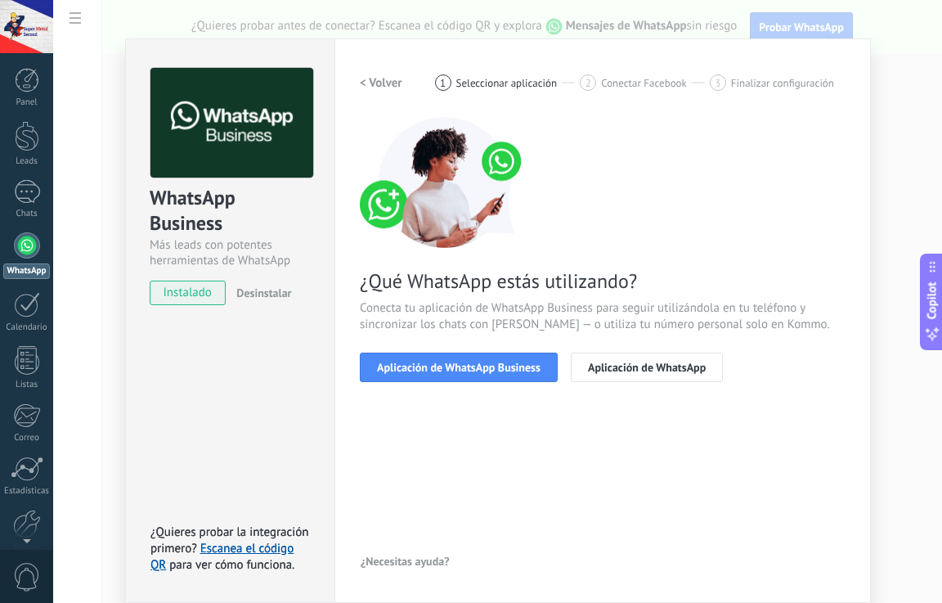
scroll to position [20, 0]
click at [503, 362] on span "Aplicación de WhatsApp Business" at bounding box center [459, 367] width 164 height 11
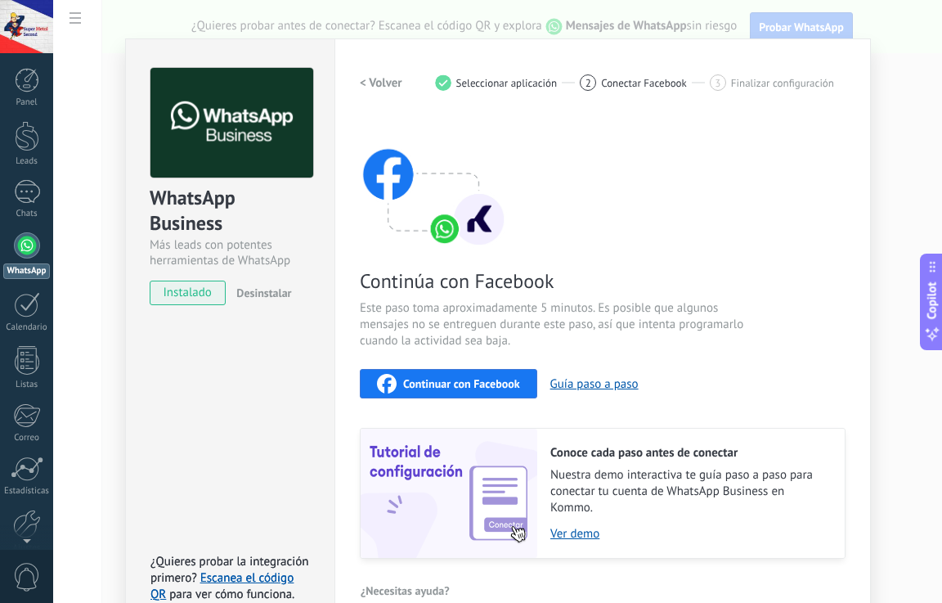
scroll to position [48, 0]
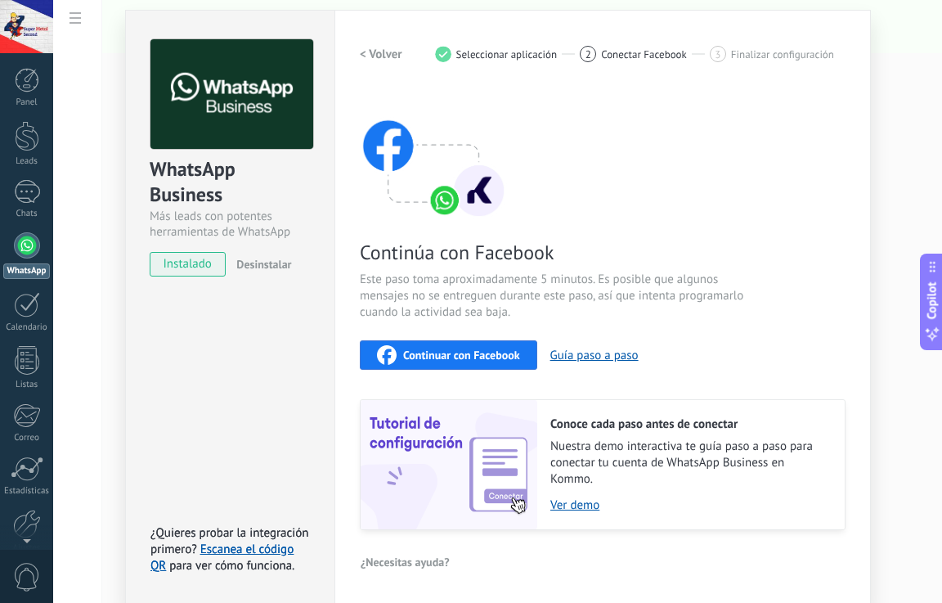
click at [488, 367] on button "Continuar con Facebook" at bounding box center [449, 354] width 178 height 29
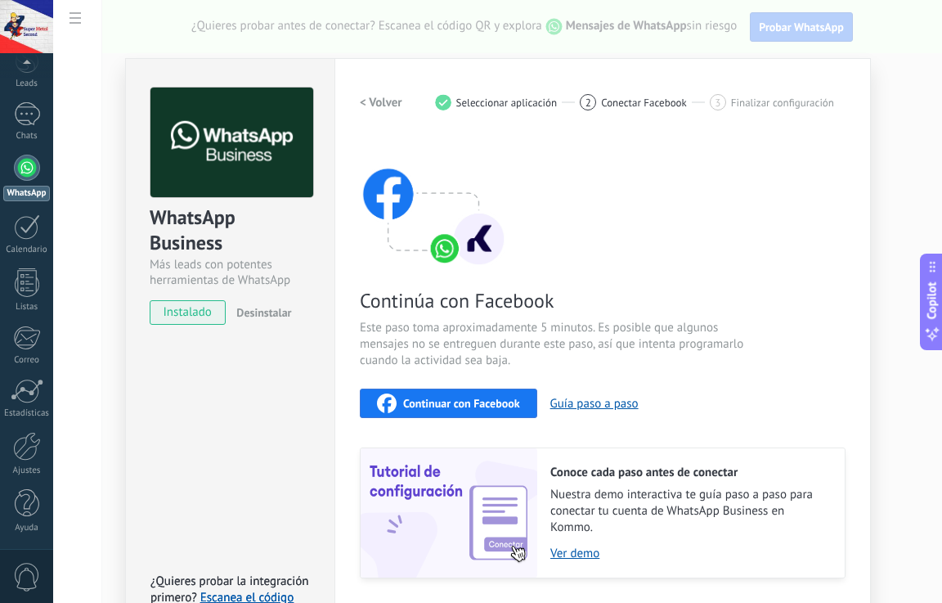
scroll to position [0, 0]
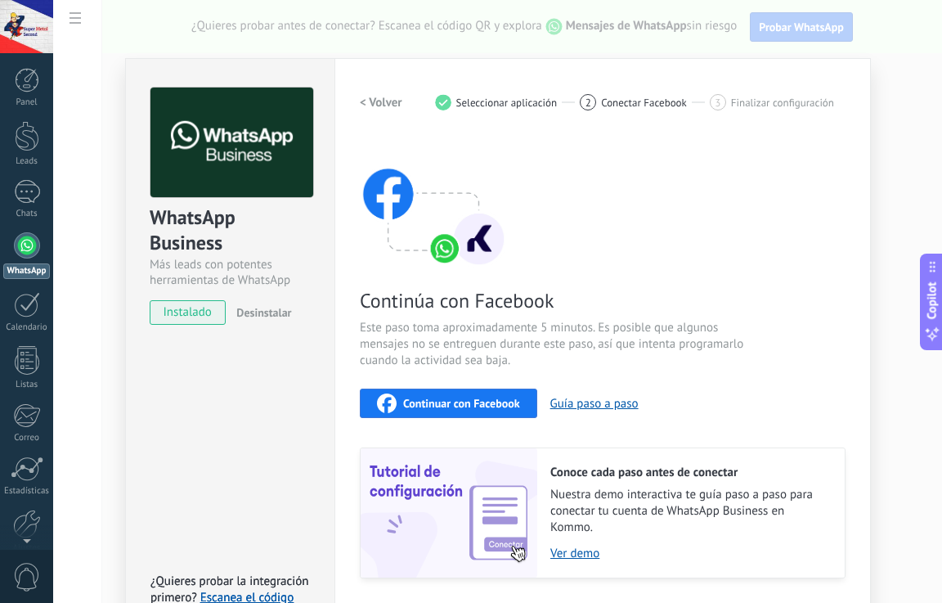
click at [443, 403] on span "Continuar con Facebook" at bounding box center [461, 403] width 117 height 11
click at [457, 413] on button "Continuar con Facebook" at bounding box center [449, 403] width 178 height 29
